Goal: Check status: Check status

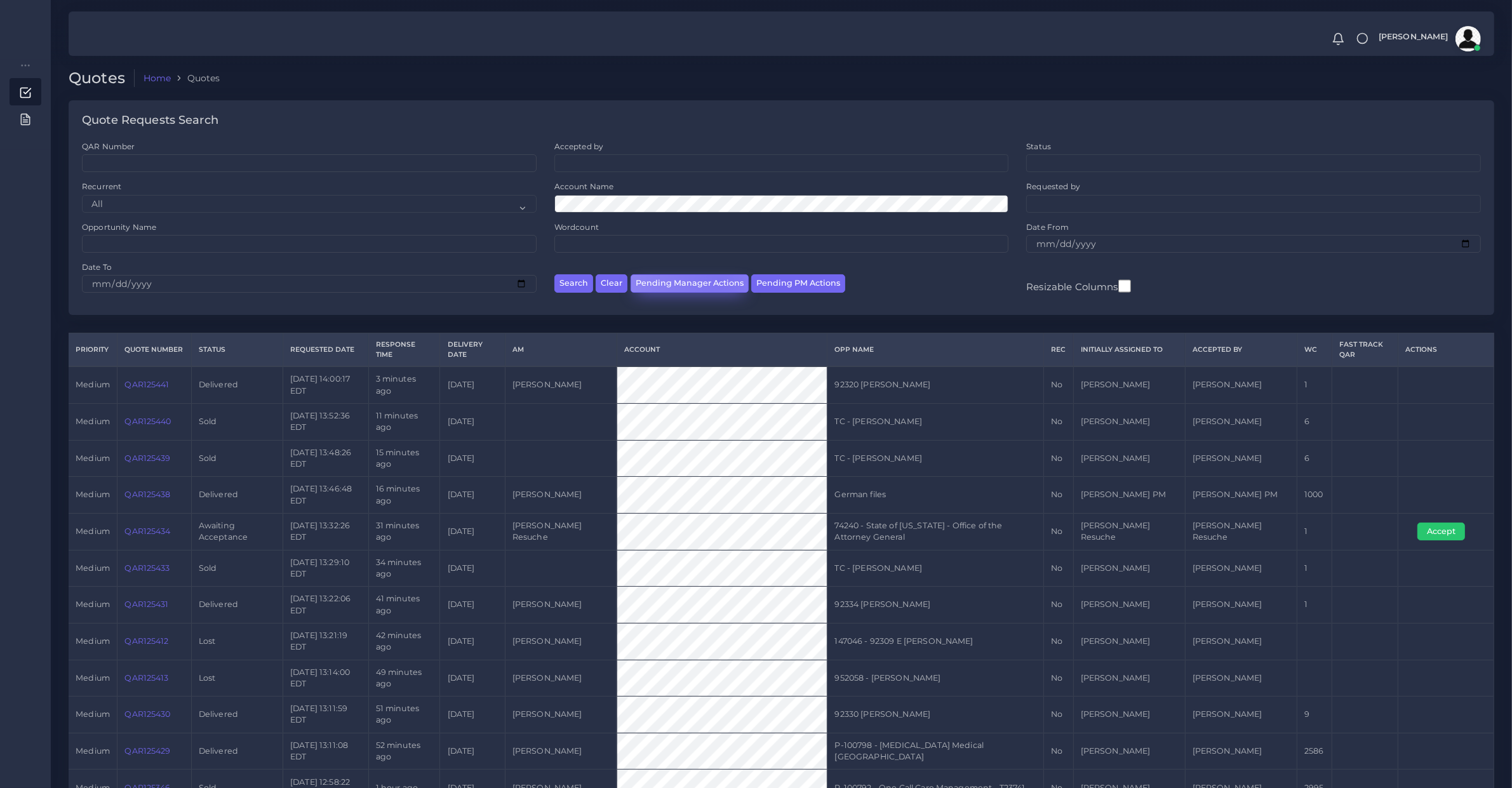
click at [718, 280] on button "Pending Manager Actions" at bounding box center [689, 283] width 118 height 19
select select "awaiting_manager_initial_review"
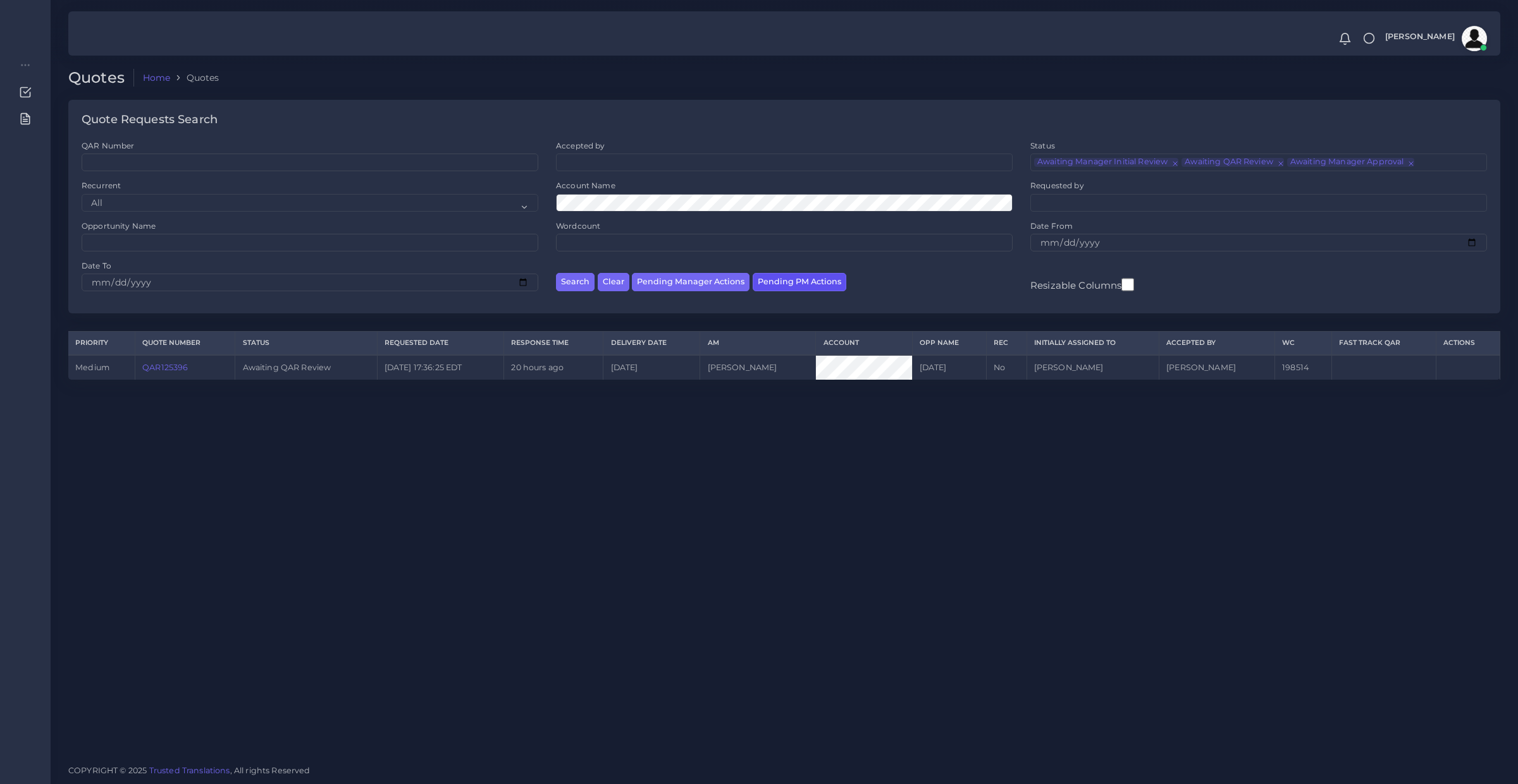
click at [754, 279] on button "Pending PM Actions" at bounding box center [799, 282] width 93 height 19
select select "awaiting_acceptance"
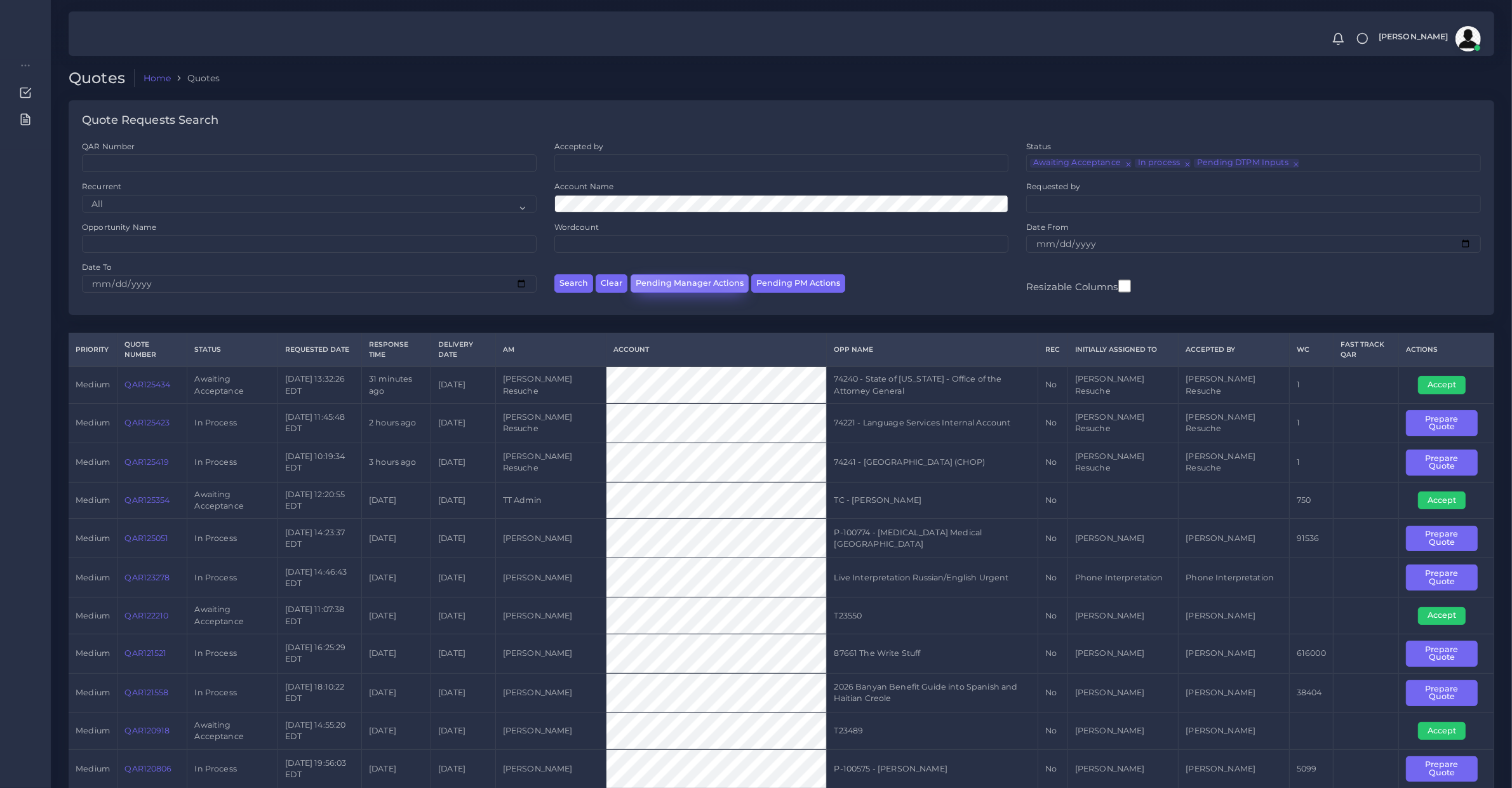
click at [716, 283] on button "Pending Manager Actions" at bounding box center [689, 283] width 118 height 19
select select "awaiting_manager_initial_review"
